Goal: Navigation & Orientation: Find specific page/section

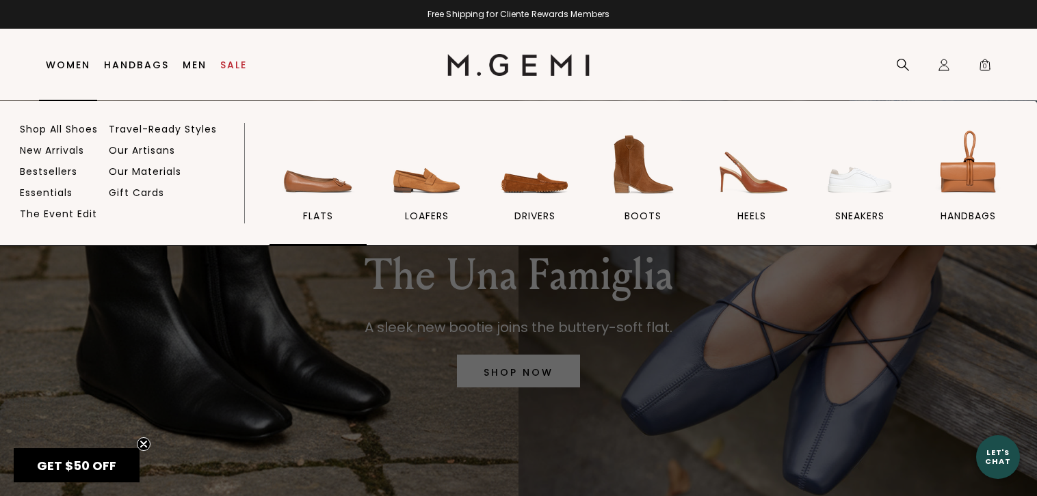
click at [303, 178] on img at bounding box center [318, 164] width 77 height 77
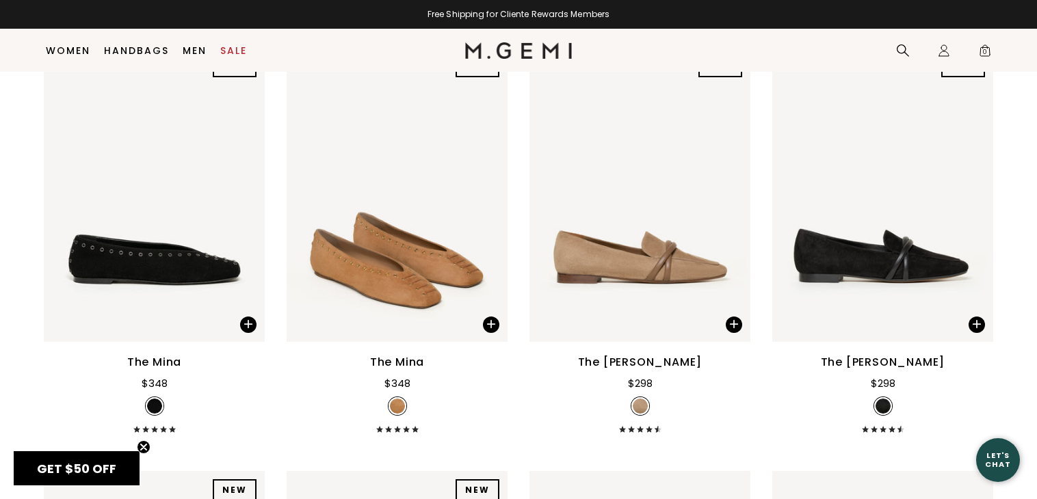
scroll to position [222, 0]
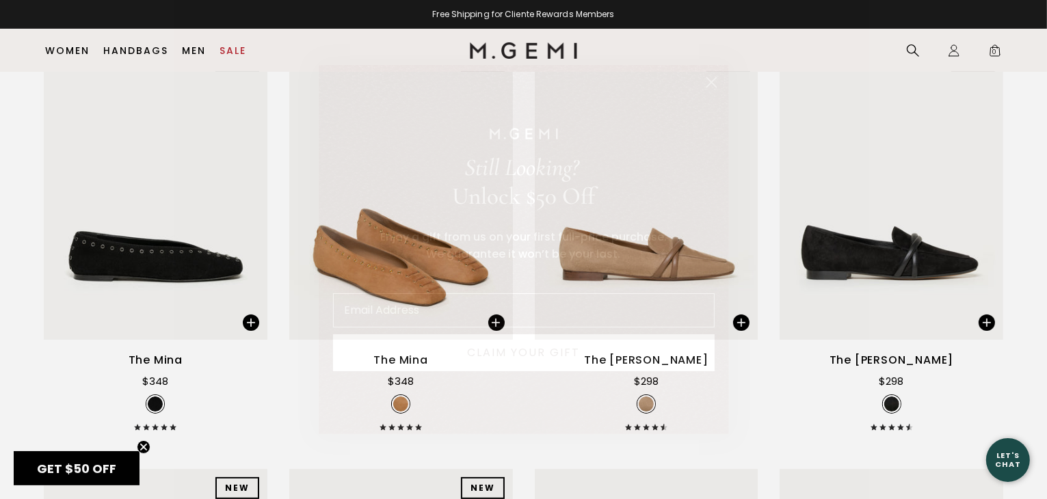
click at [1036, 109] on html "Accessibility Screen-Reader Guide, Feedback, and Issue Reporting | New window i…" at bounding box center [523, 27] width 1047 height 499
click at [711, 88] on circle "Close dialog" at bounding box center [710, 82] width 23 height 23
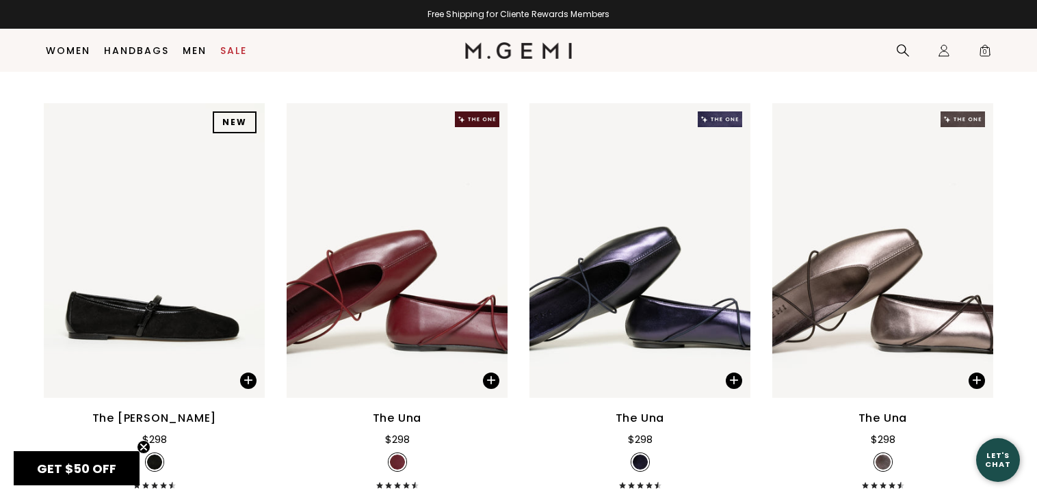
scroll to position [2819, 0]
